Goal: Check status: Check status

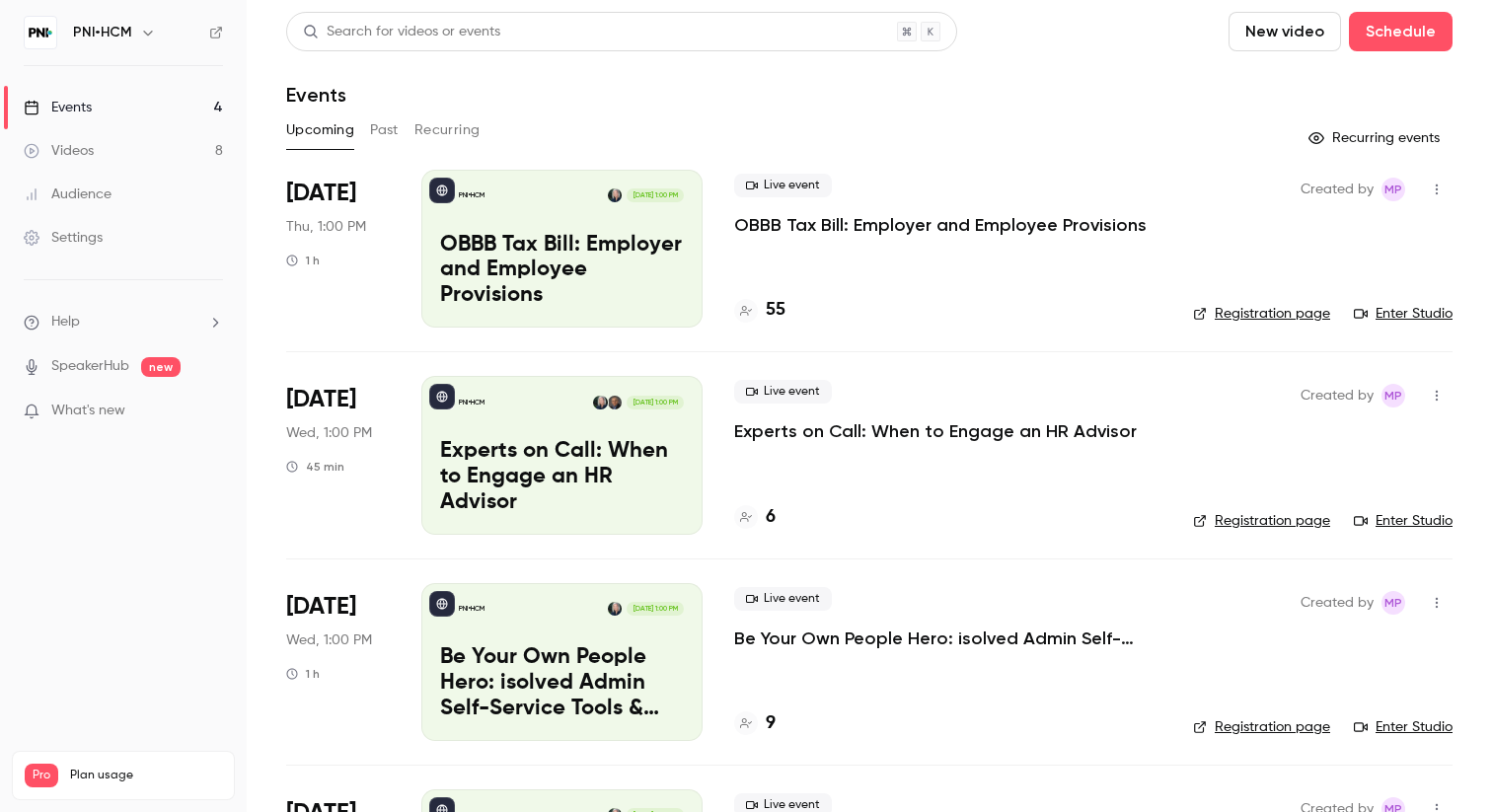
click at [868, 131] on div "Upcoming Past Recurring" at bounding box center [870, 130] width 1167 height 32
